Goal: Information Seeking & Learning: Learn about a topic

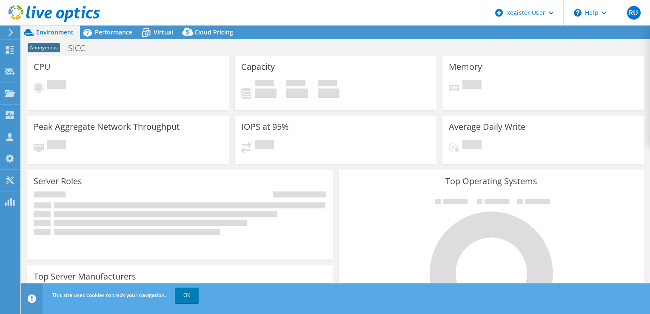
select select "EULondon"
select select "USD"
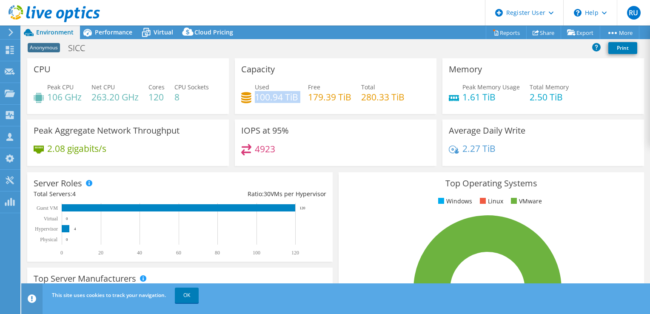
drag, startPoint x: 255, startPoint y: 99, endPoint x: 275, endPoint y: 103, distance: 19.9
click at [275, 103] on div "Used 100.94 TiB Free 179.39 TiB Total 280.33 TiB" at bounding box center [335, 97] width 189 height 28
drag, startPoint x: 275, startPoint y: 103, endPoint x: 266, endPoint y: 106, distance: 9.0
click at [266, 106] on div "Used 100.94 TiB Free 179.39 TiB Total 280.33 TiB" at bounding box center [335, 97] width 189 height 28
click at [264, 100] on h4 "100.94 TiB" at bounding box center [276, 96] width 43 height 9
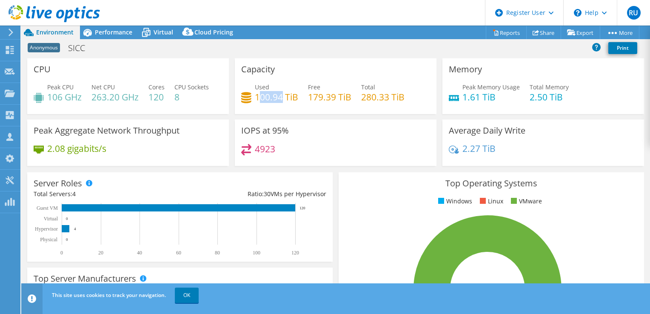
drag, startPoint x: 264, startPoint y: 99, endPoint x: 279, endPoint y: 95, distance: 15.1
click at [279, 95] on h4 "100.94 TiB" at bounding box center [276, 96] width 43 height 9
drag, startPoint x: 279, startPoint y: 95, endPoint x: 265, endPoint y: 99, distance: 13.7
click at [265, 99] on h4 "100.94 TiB" at bounding box center [276, 96] width 43 height 9
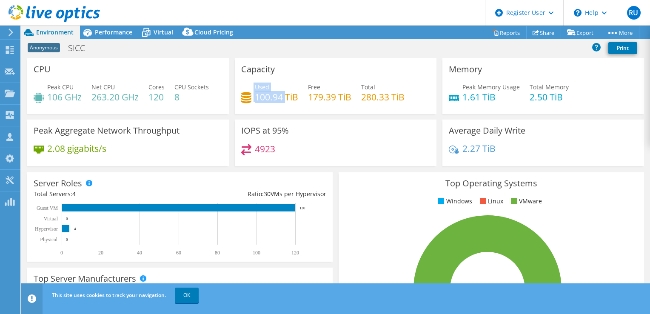
drag, startPoint x: 251, startPoint y: 97, endPoint x: 284, endPoint y: 100, distance: 33.7
click at [284, 100] on div "Used 100.94 TiB" at bounding box center [269, 92] width 57 height 19
drag, startPoint x: 284, startPoint y: 100, endPoint x: 259, endPoint y: 100, distance: 25.1
click at [259, 100] on h4 "100.94 TiB" at bounding box center [276, 96] width 43 height 9
click at [267, 100] on h4 "100.94 TiB" at bounding box center [276, 96] width 43 height 9
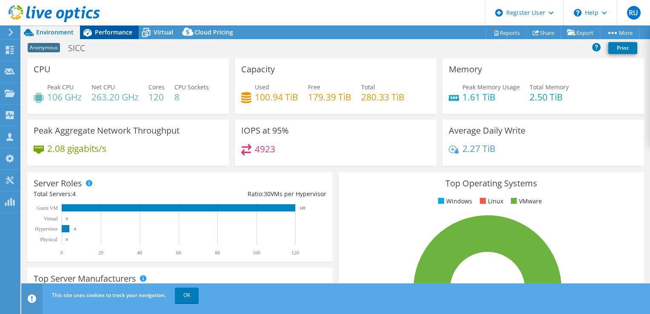
click at [116, 31] on span "Performance" at bounding box center [113, 32] width 37 height 8
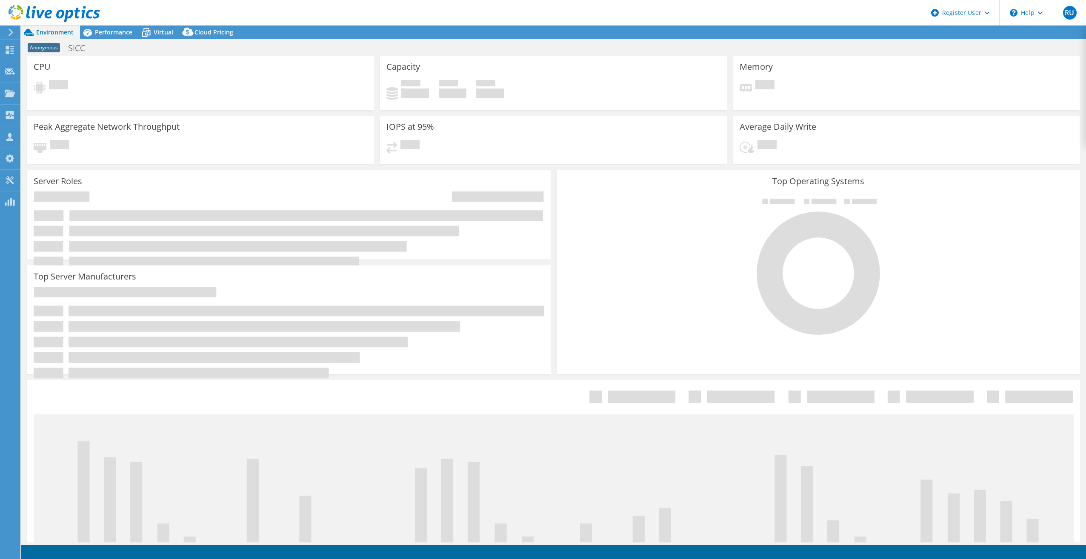
select select "EULondon"
select select "USD"
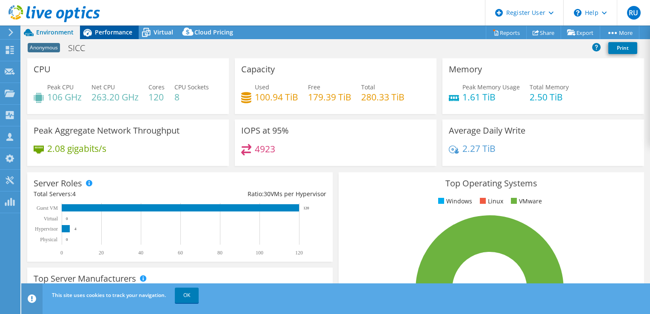
click at [113, 36] on div "Performance" at bounding box center [109, 33] width 59 height 14
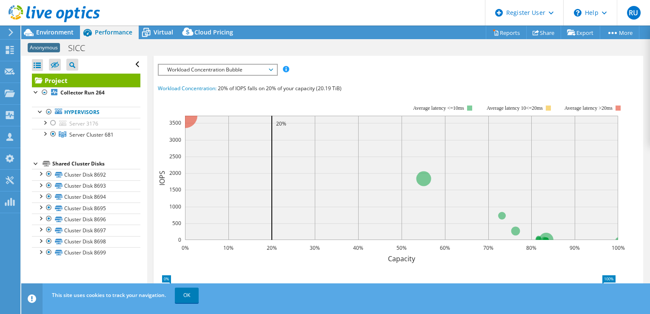
scroll to position [128, 0]
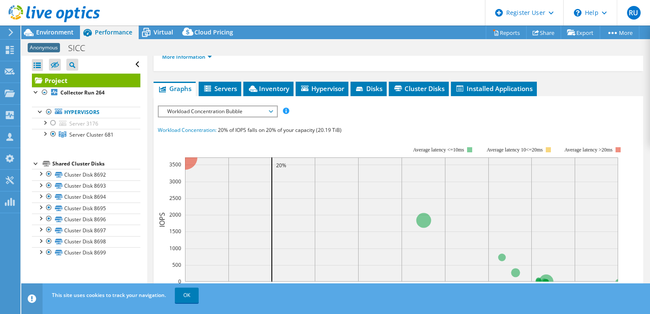
click at [190, 106] on div "Workload Concentration Bubble IOPS Disk Throughput IO Size Latency Queue Depth …" at bounding box center [218, 112] width 120 height 12
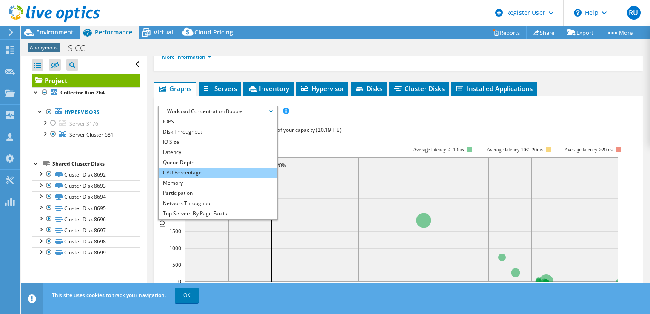
click at [185, 172] on li "CPU Percentage" at bounding box center [218, 173] width 118 height 10
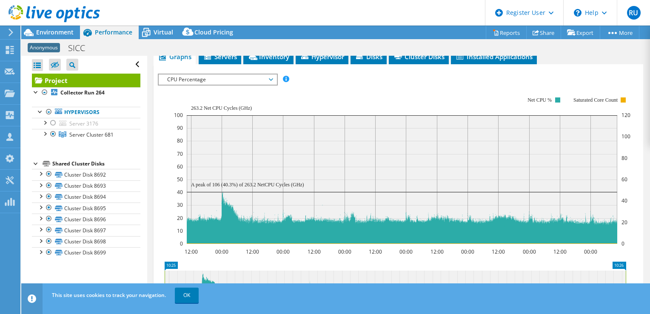
scroll to position [170, 0]
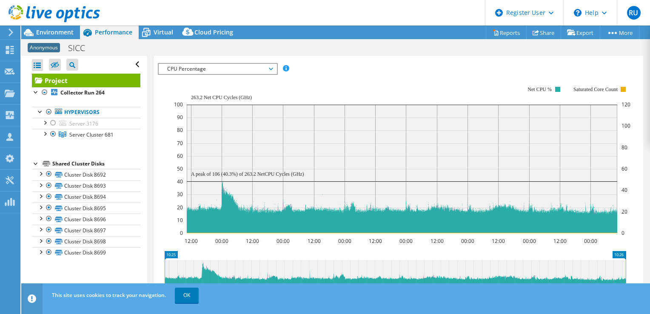
click at [210, 69] on span "CPU Percentage" at bounding box center [217, 69] width 109 height 10
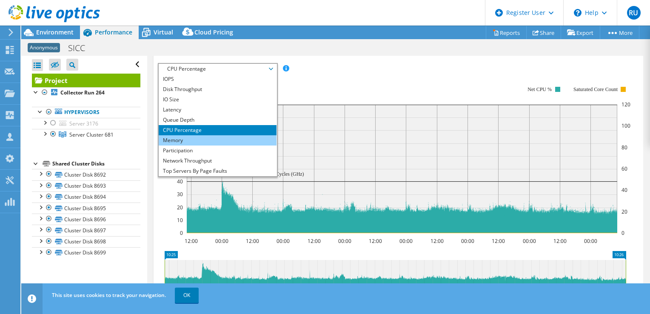
click at [194, 137] on li "Memory" at bounding box center [218, 140] width 118 height 10
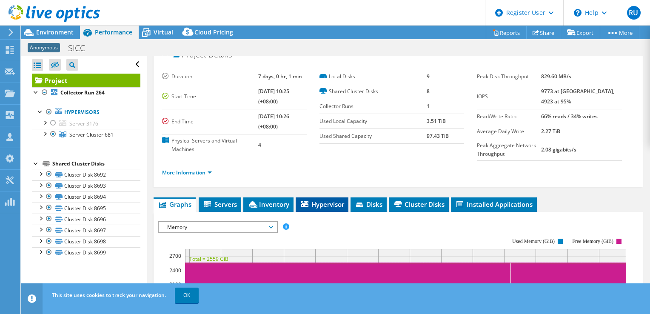
scroll to position [0, 0]
